Goal: Information Seeking & Learning: Check status

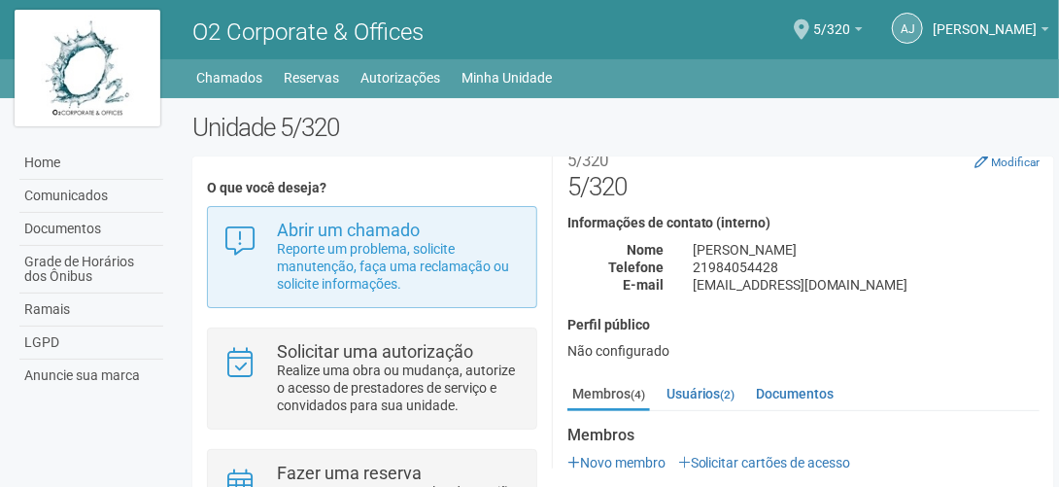
scroll to position [78, 0]
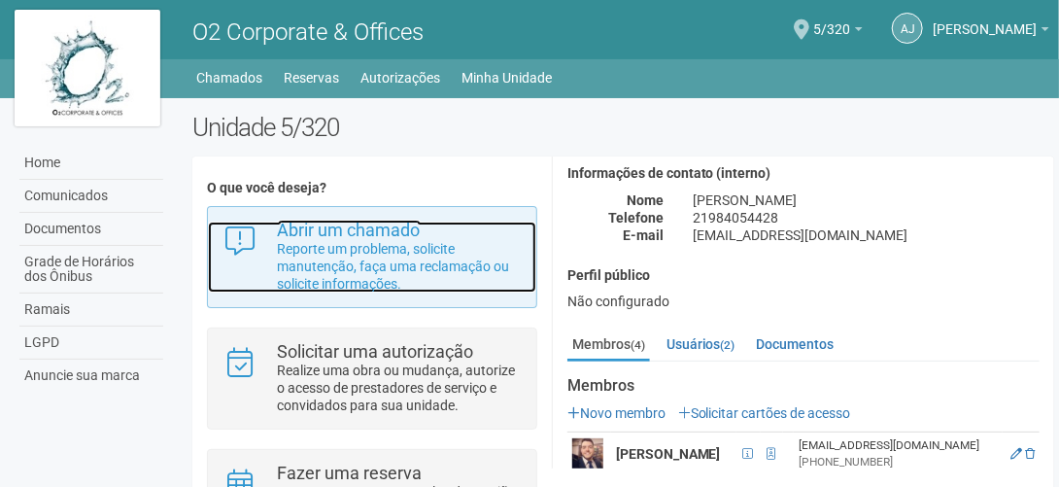
click at [366, 252] on p "Reporte um problema, solicite manutenção, faça uma reclamação ou solicite infor…" at bounding box center [400, 266] width 244 height 52
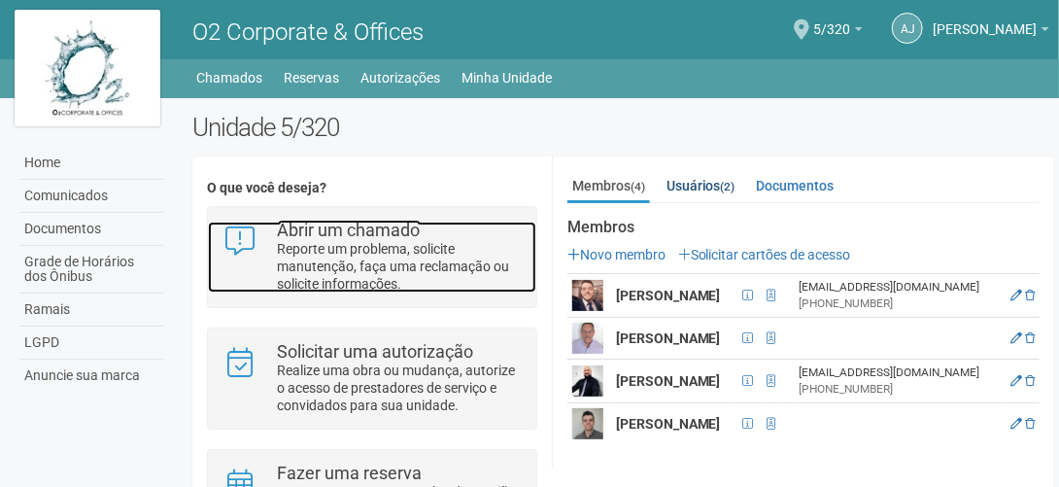
scroll to position [238, 0]
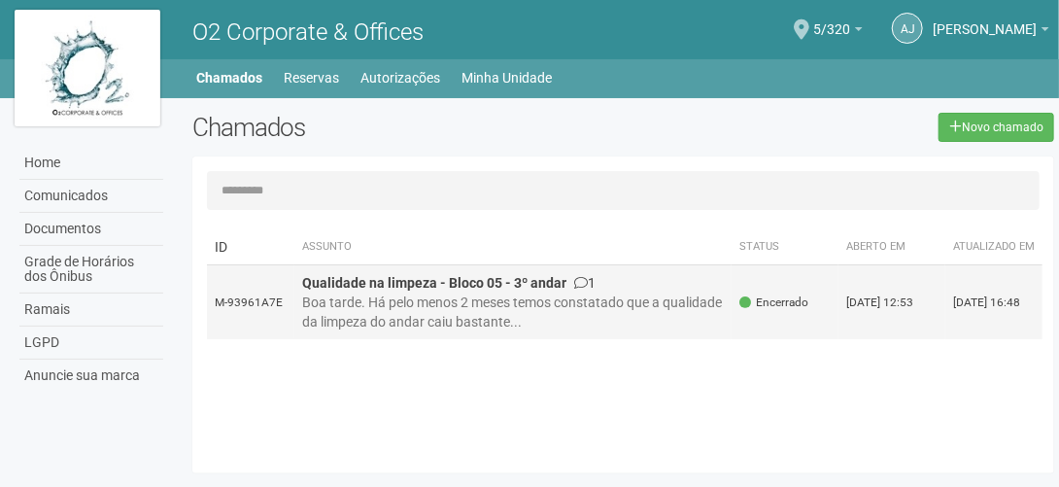
click at [405, 290] on strong "Qualidade na limpeza - Bloco 05 - 3º andar" at bounding box center [434, 283] width 264 height 16
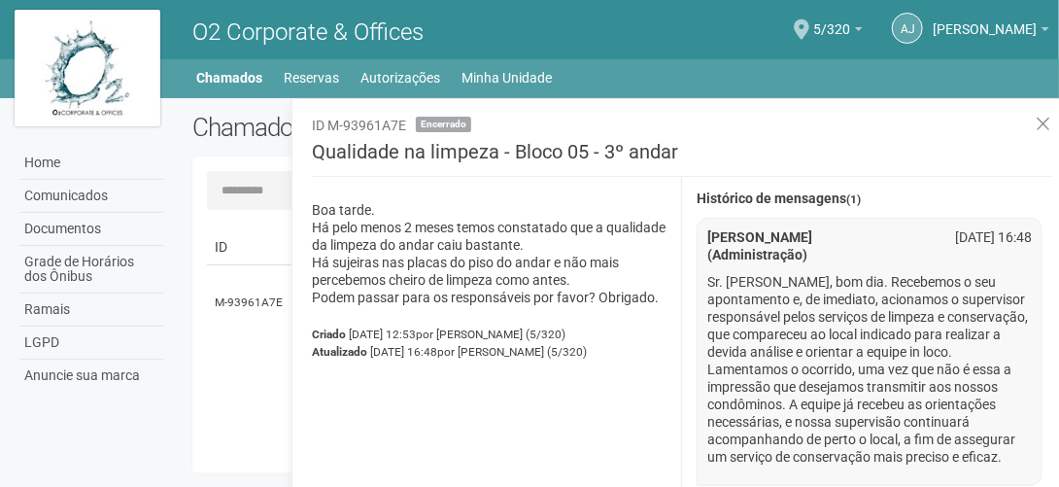
click at [536, 194] on div "Boa tarde. Há pelo menos 2 meses temos constatado que a qualidade da limpeza do…" at bounding box center [490, 345] width 386 height 336
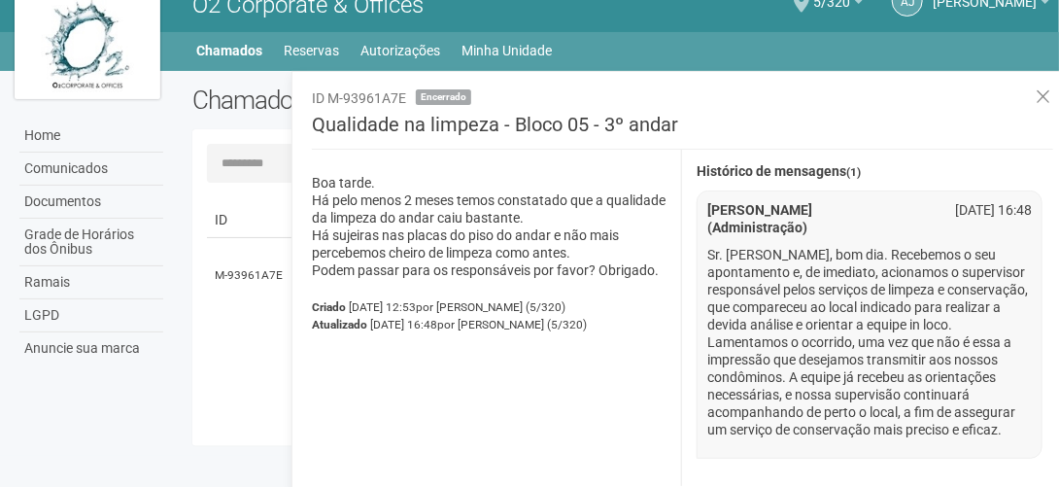
scroll to position [42, 0]
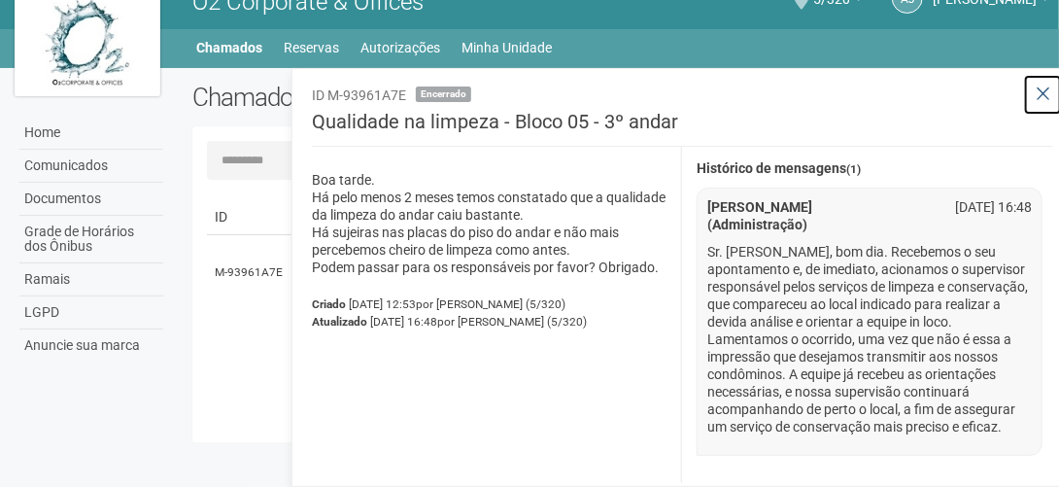
click at [1044, 85] on icon at bounding box center [1043, 94] width 15 height 19
